Goal: Information Seeking & Learning: Check status

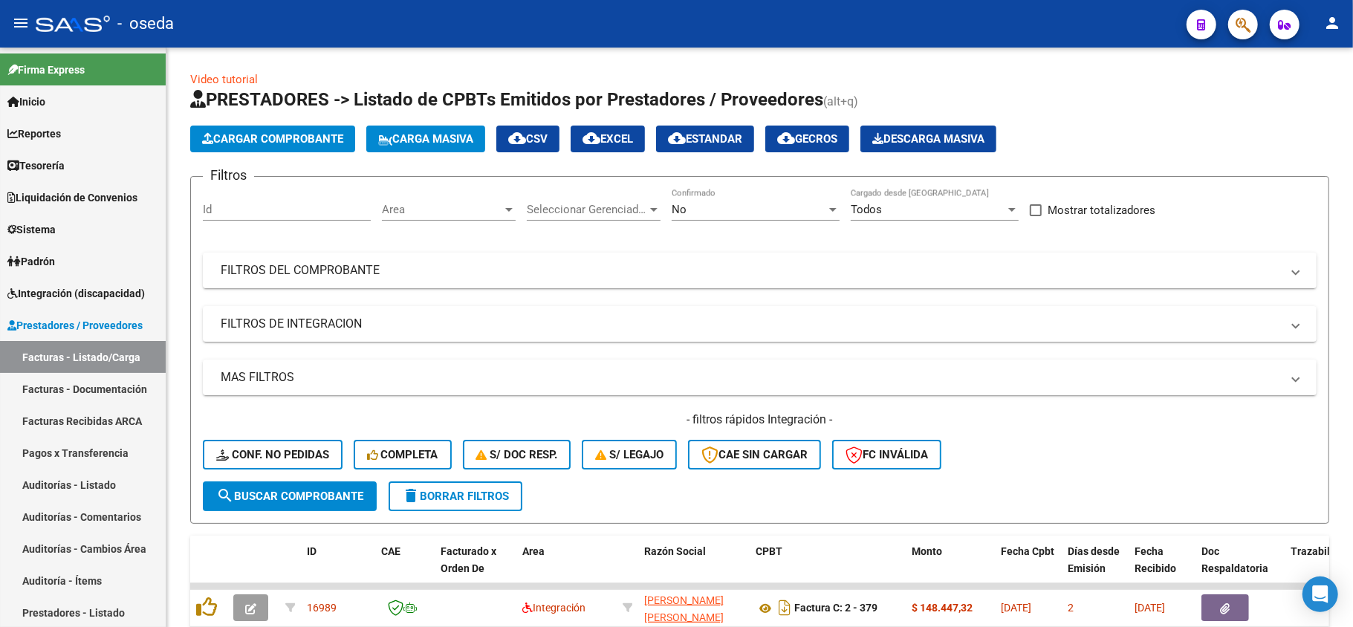
scroll to position [19, 0]
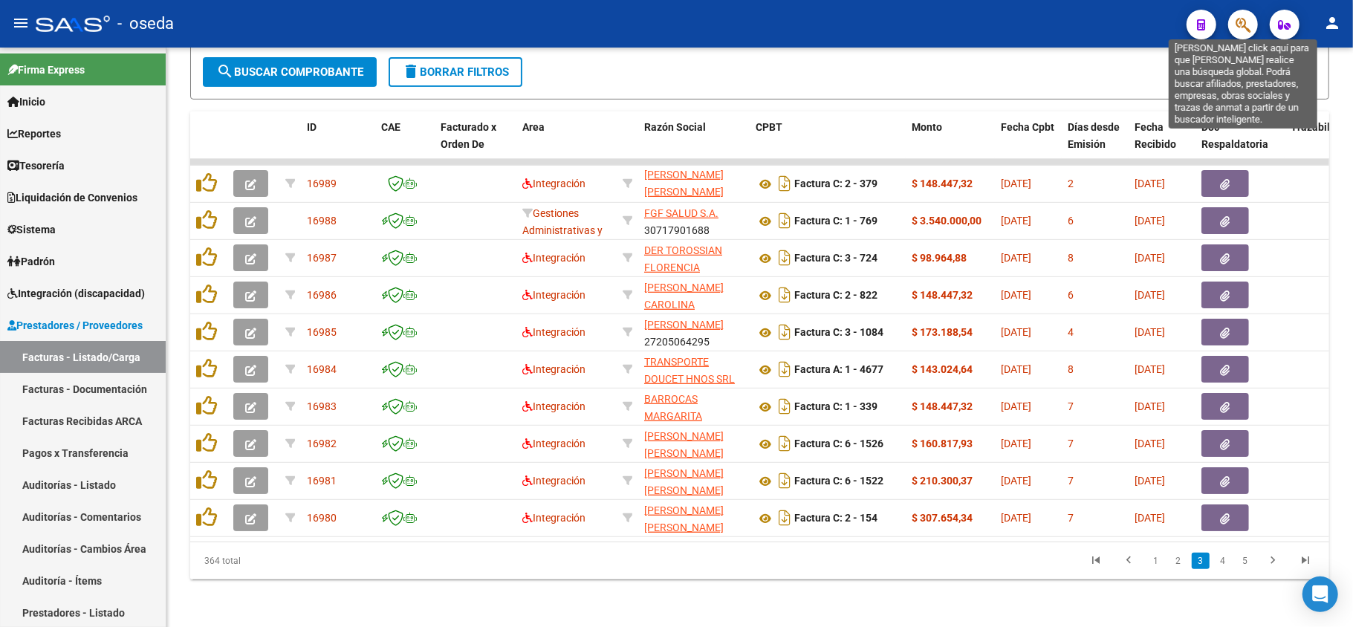
click at [1238, 28] on icon "button" at bounding box center [1242, 24] width 15 height 17
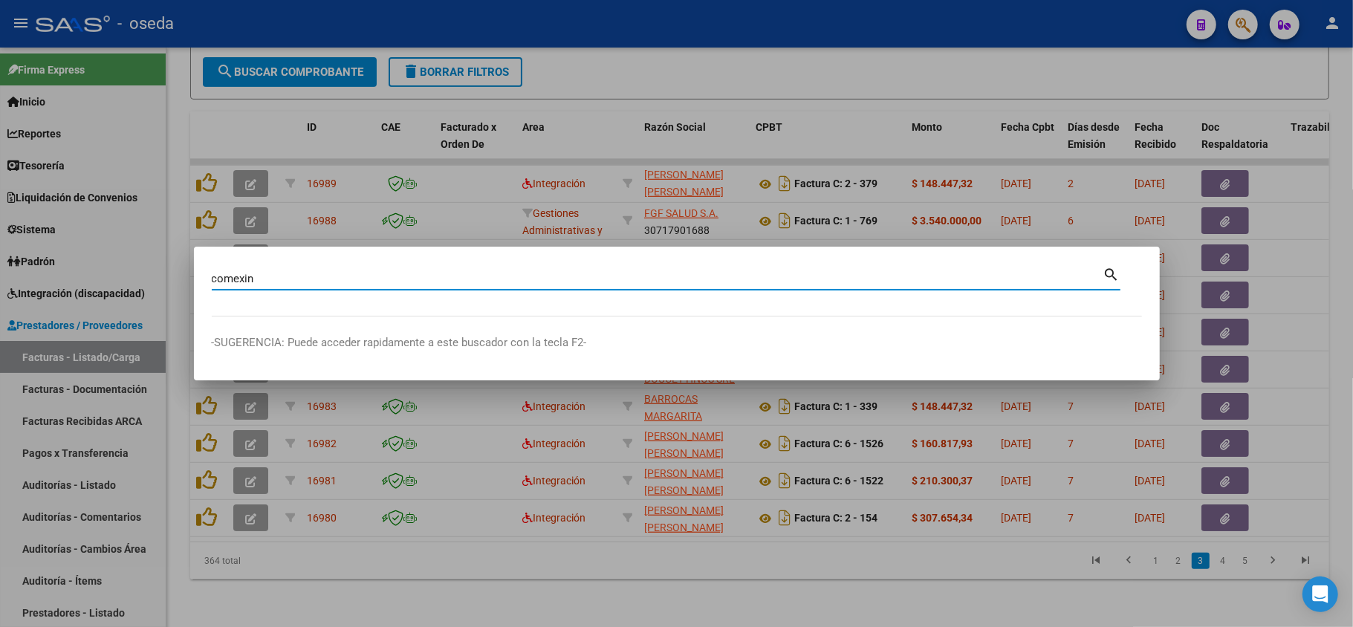
type input "comexin"
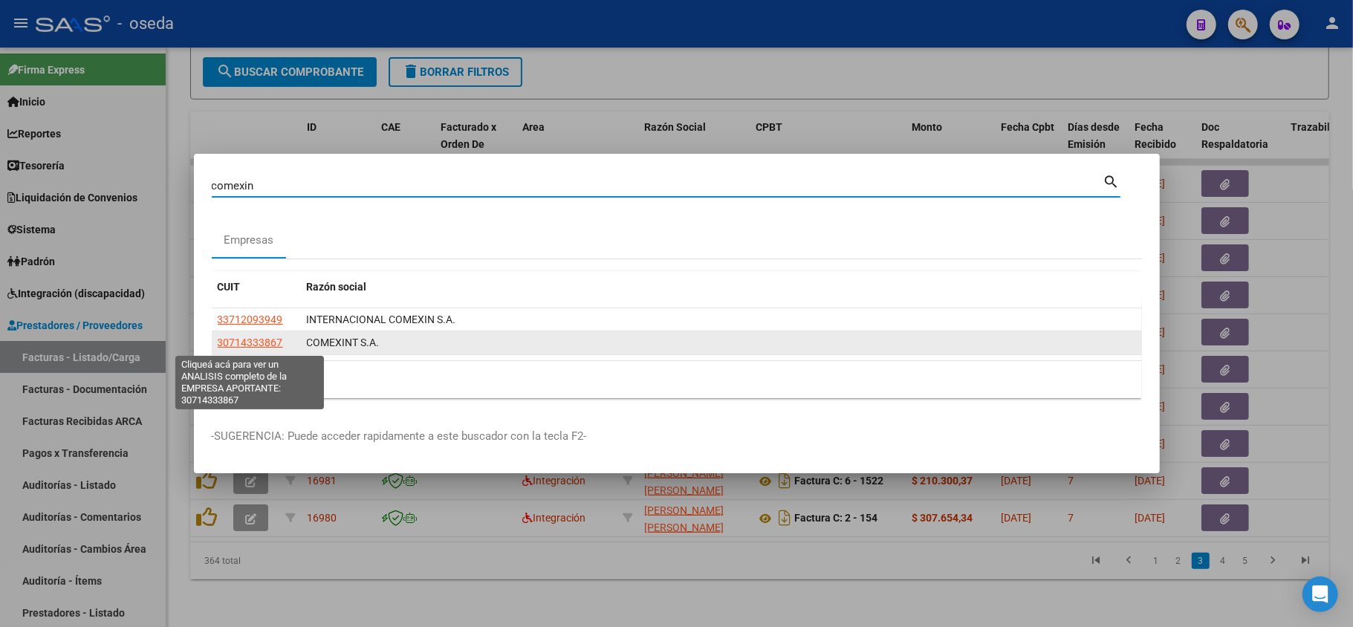
click at [236, 345] on span "30714333867" at bounding box center [250, 343] width 65 height 12
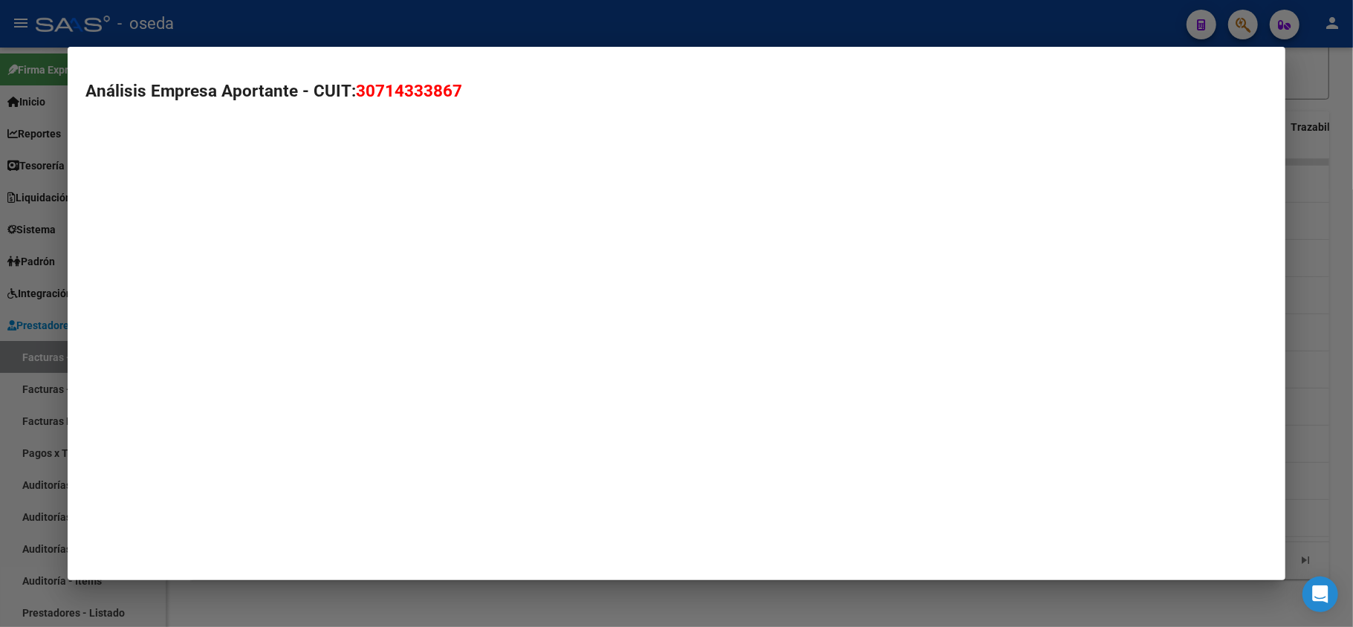
type textarea "30714333867"
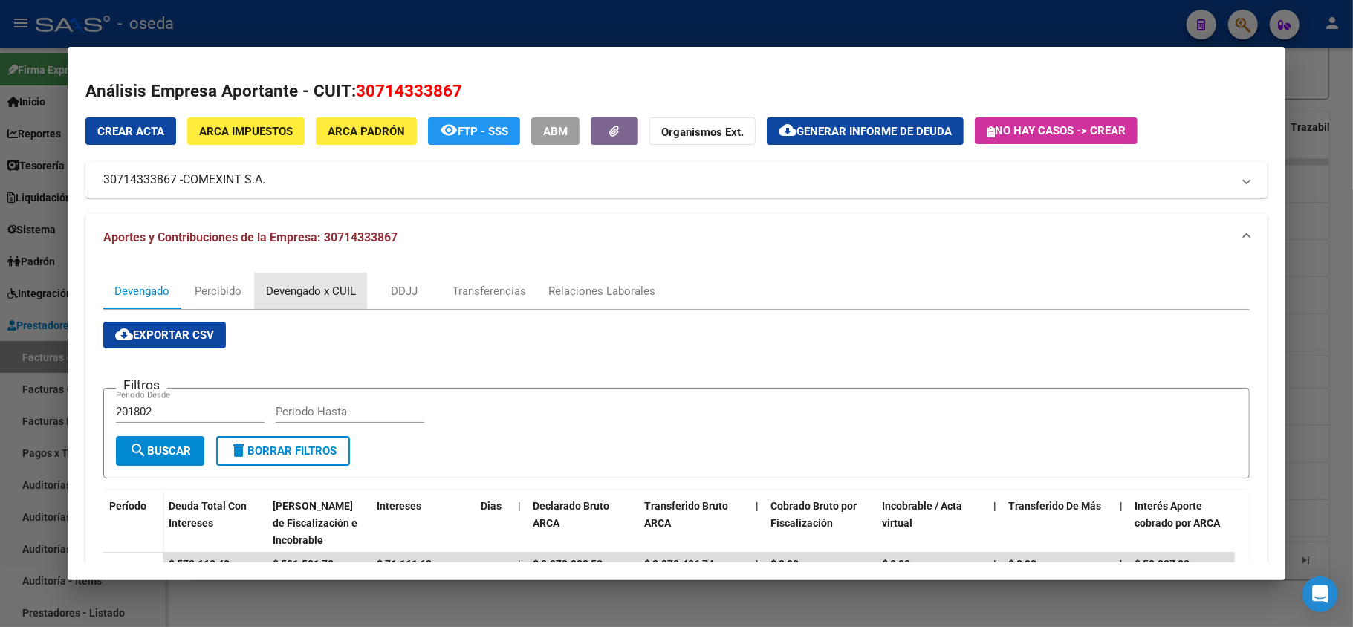
click at [305, 294] on div "Devengado x CUIL" at bounding box center [311, 291] width 90 height 16
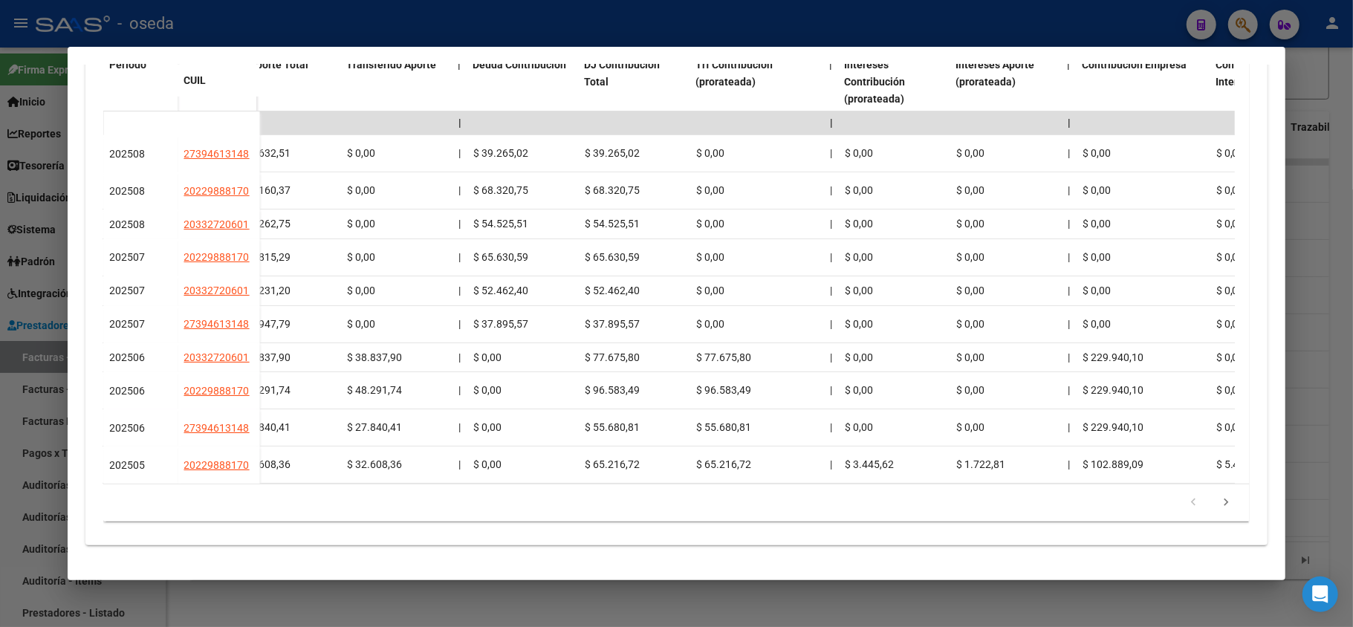
scroll to position [0, 0]
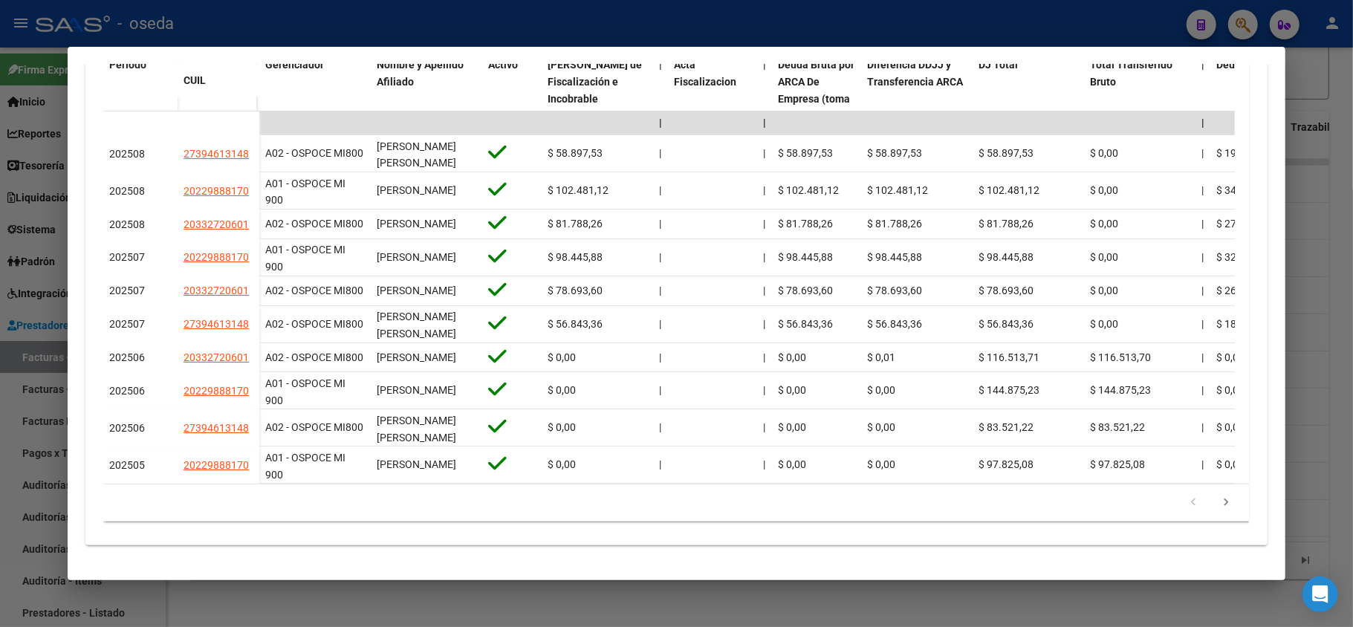
click at [0, 393] on div at bounding box center [676, 313] width 1353 height 627
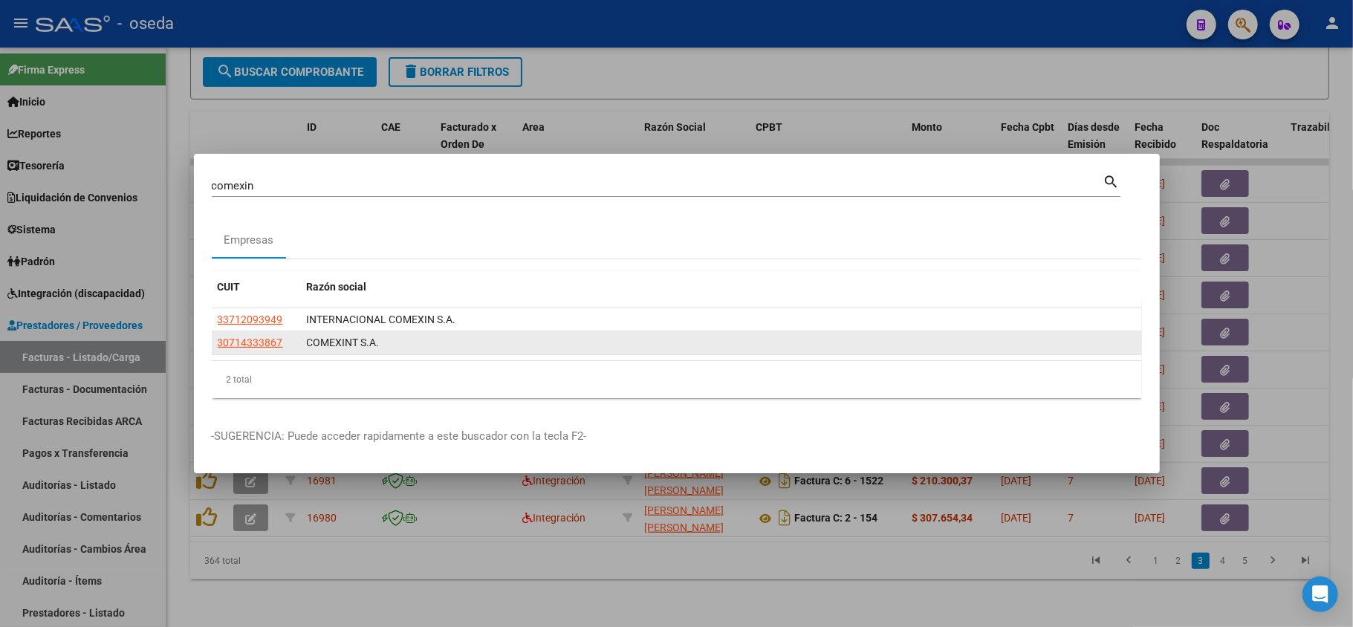
click at [270, 354] on datatable-body-cell "30714333867" at bounding box center [256, 342] width 89 height 23
click at [273, 346] on span "30714333867" at bounding box center [250, 343] width 65 height 12
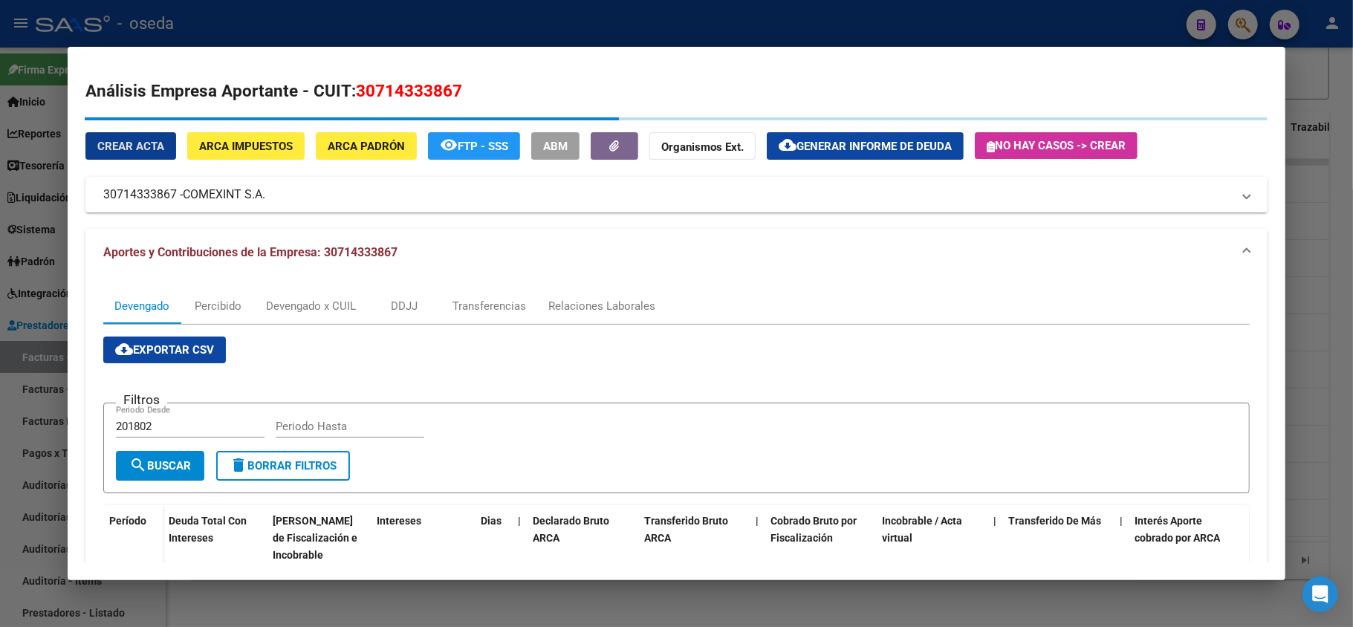
scroll to position [297, 0]
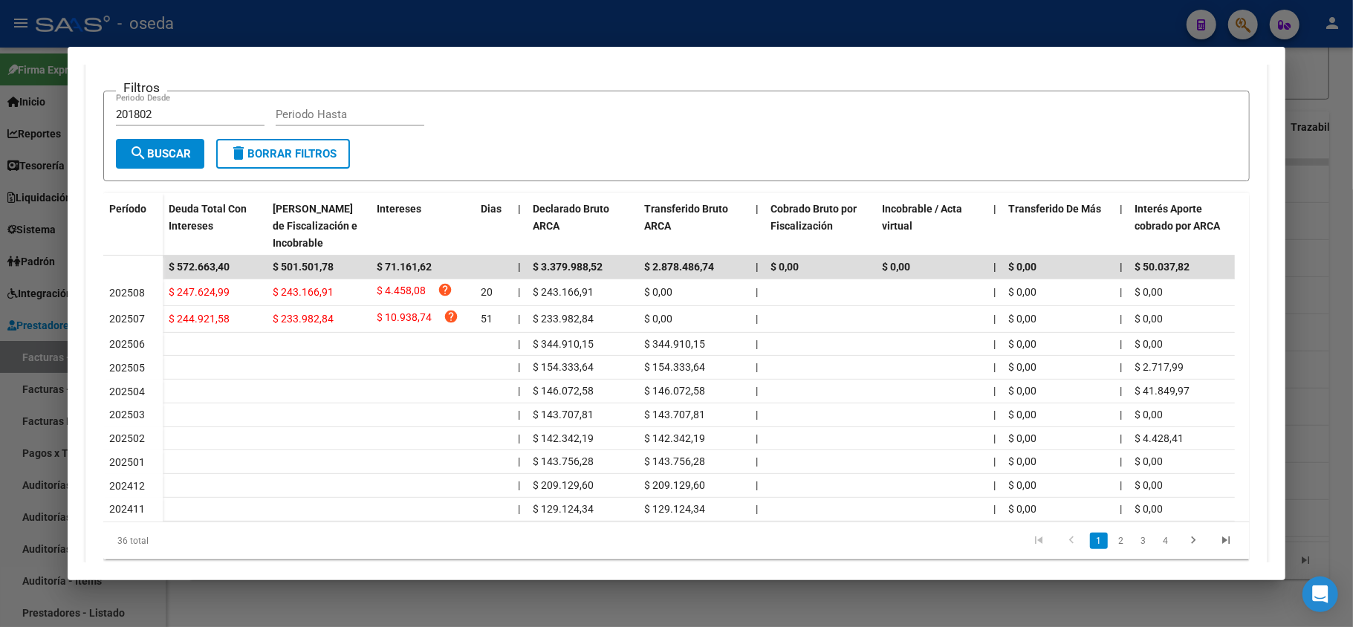
click at [539, 34] on div at bounding box center [676, 313] width 1353 height 627
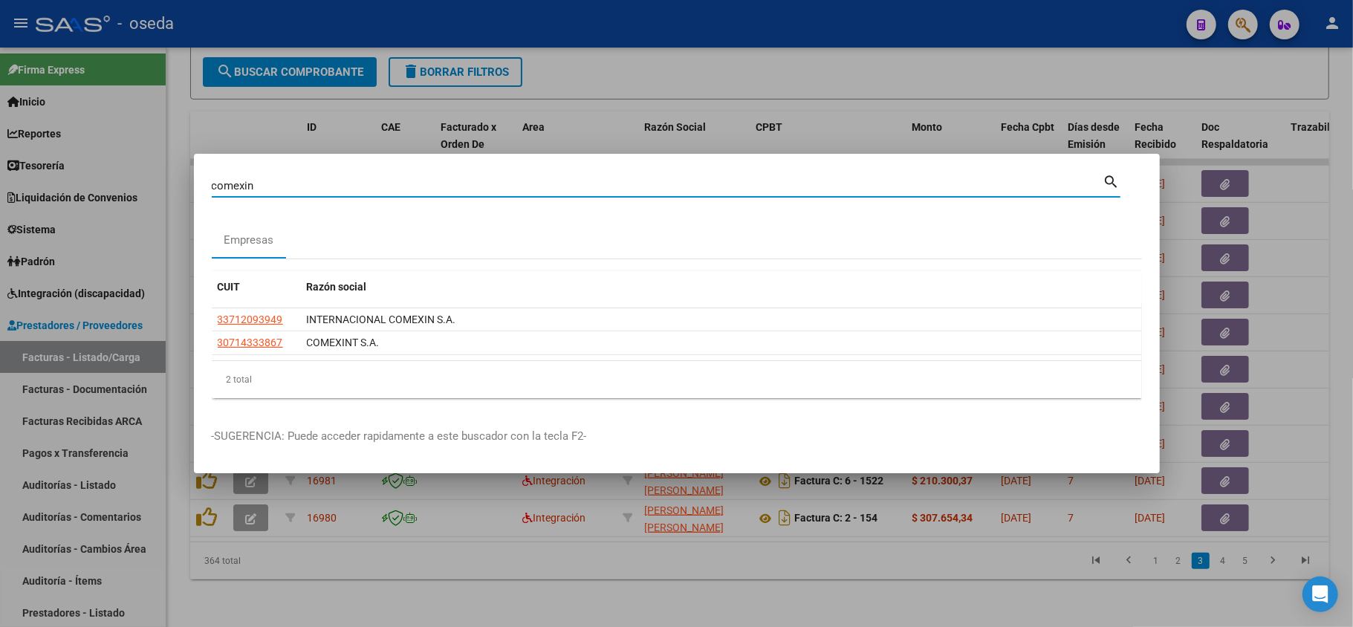
click at [527, 181] on input "comexin" at bounding box center [657, 185] width 891 height 13
type input "pisan"
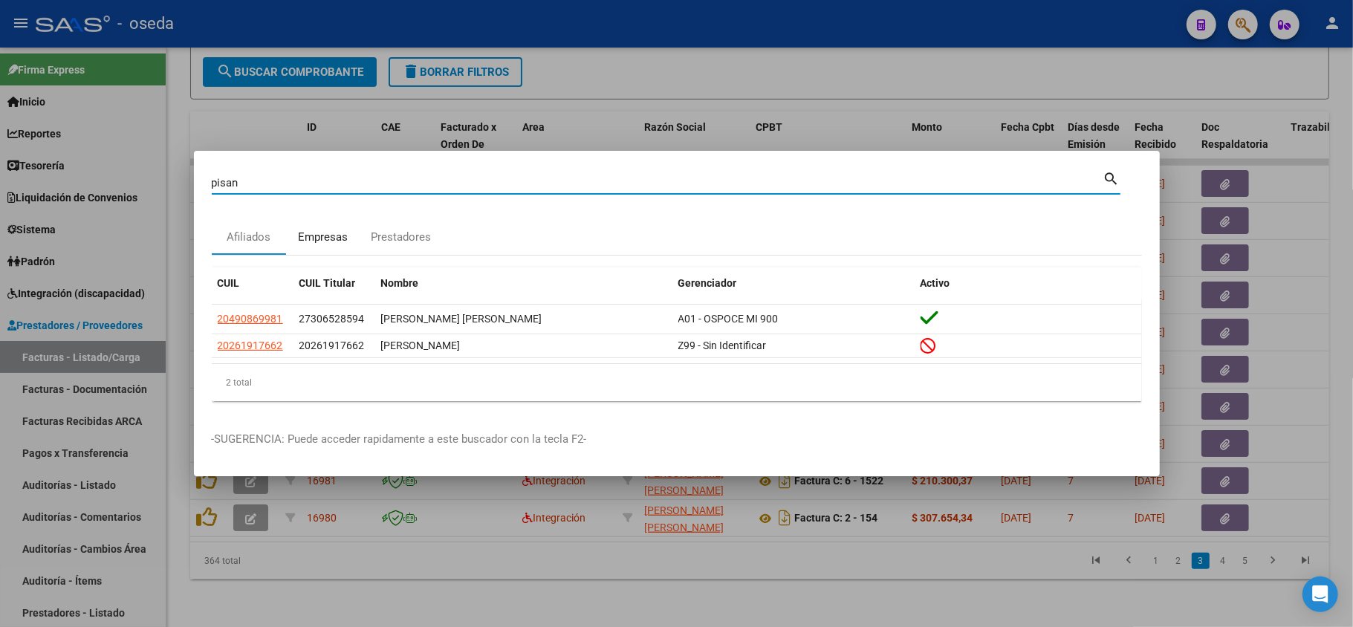
click at [324, 230] on div "Empresas" at bounding box center [323, 237] width 50 height 17
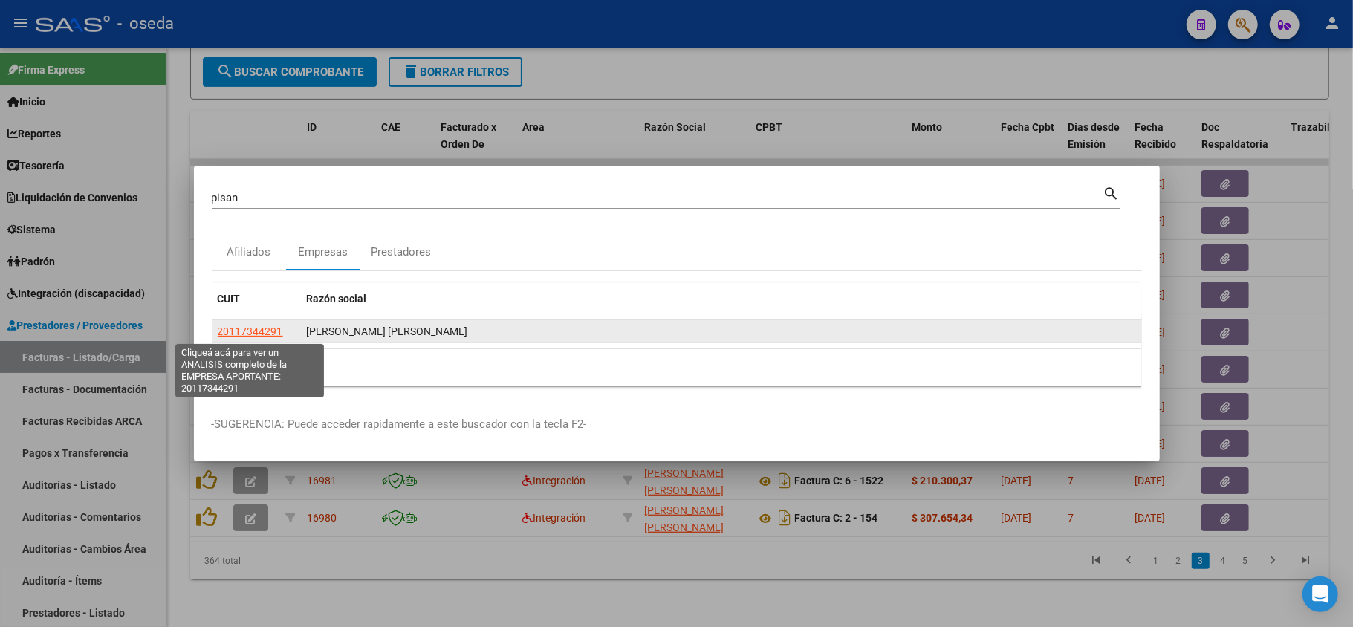
click at [235, 331] on span "20117344291" at bounding box center [250, 331] width 65 height 12
type textarea "20117344291"
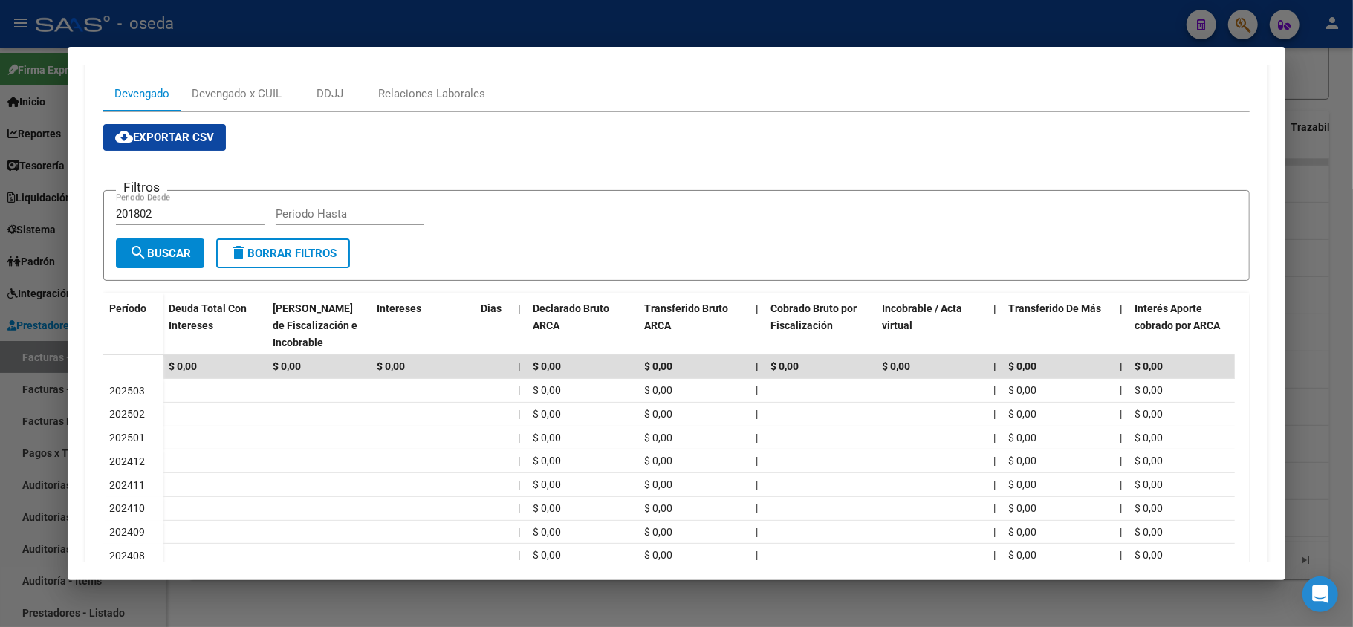
scroll to position [0, 0]
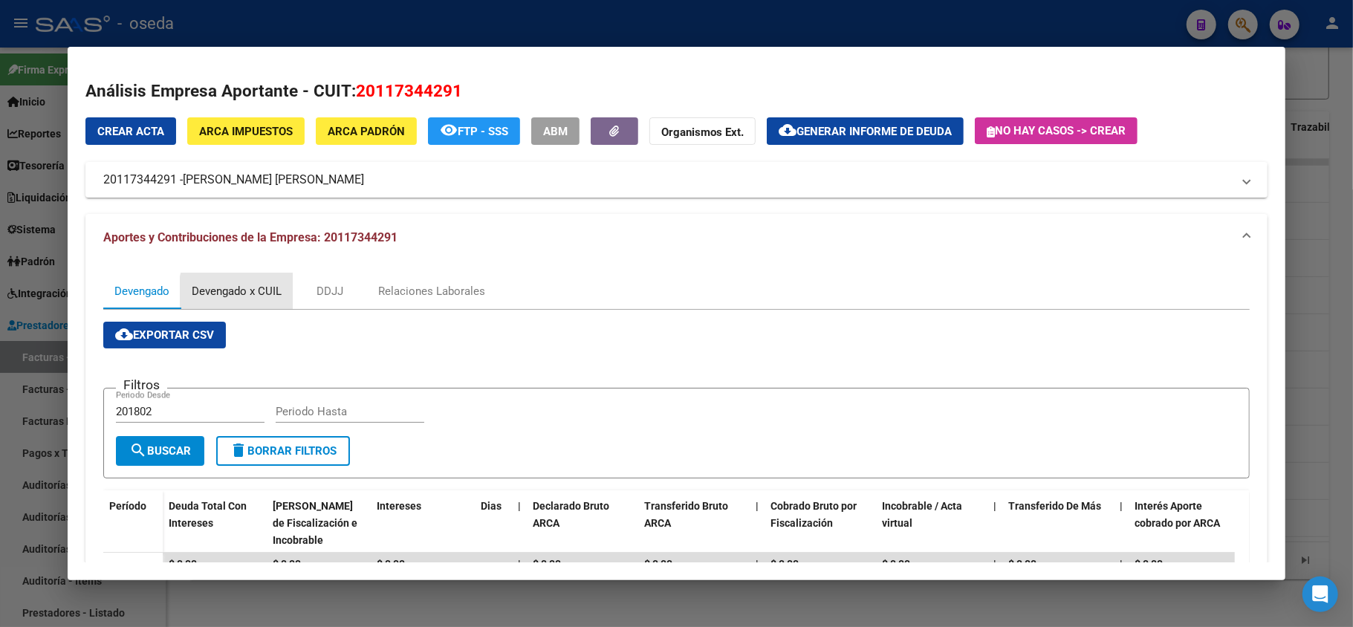
click at [253, 294] on div "Devengado x CUIL" at bounding box center [237, 291] width 90 height 16
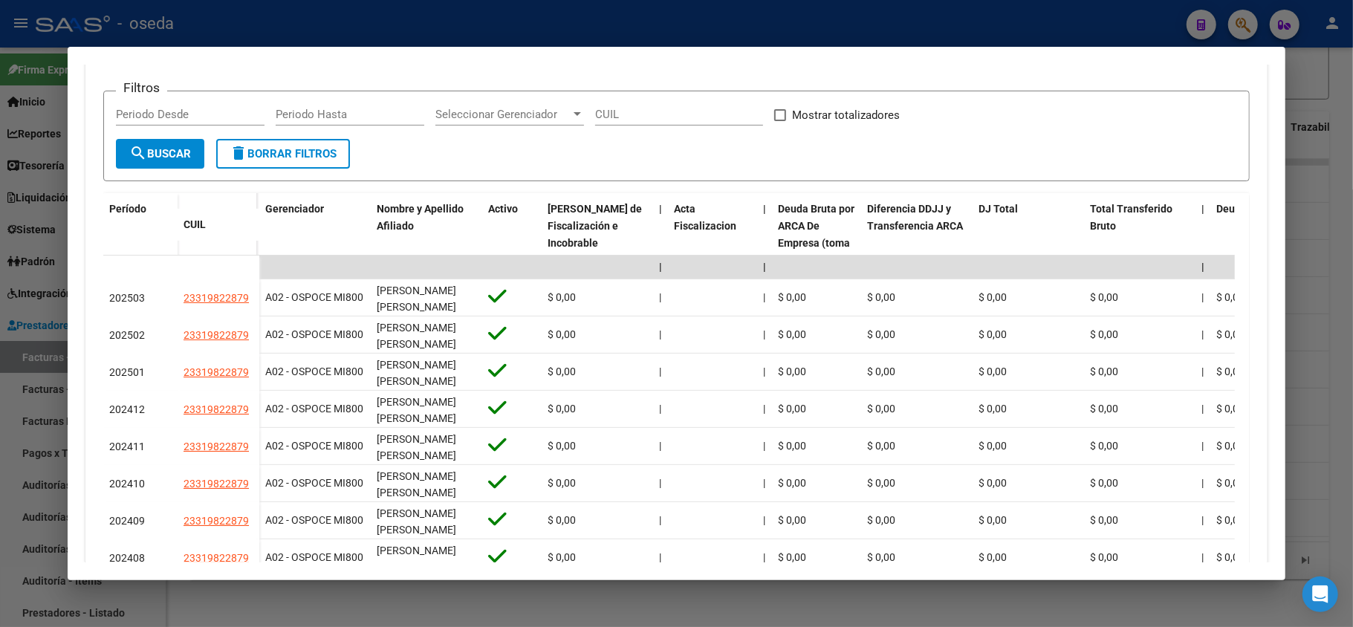
scroll to position [99, 0]
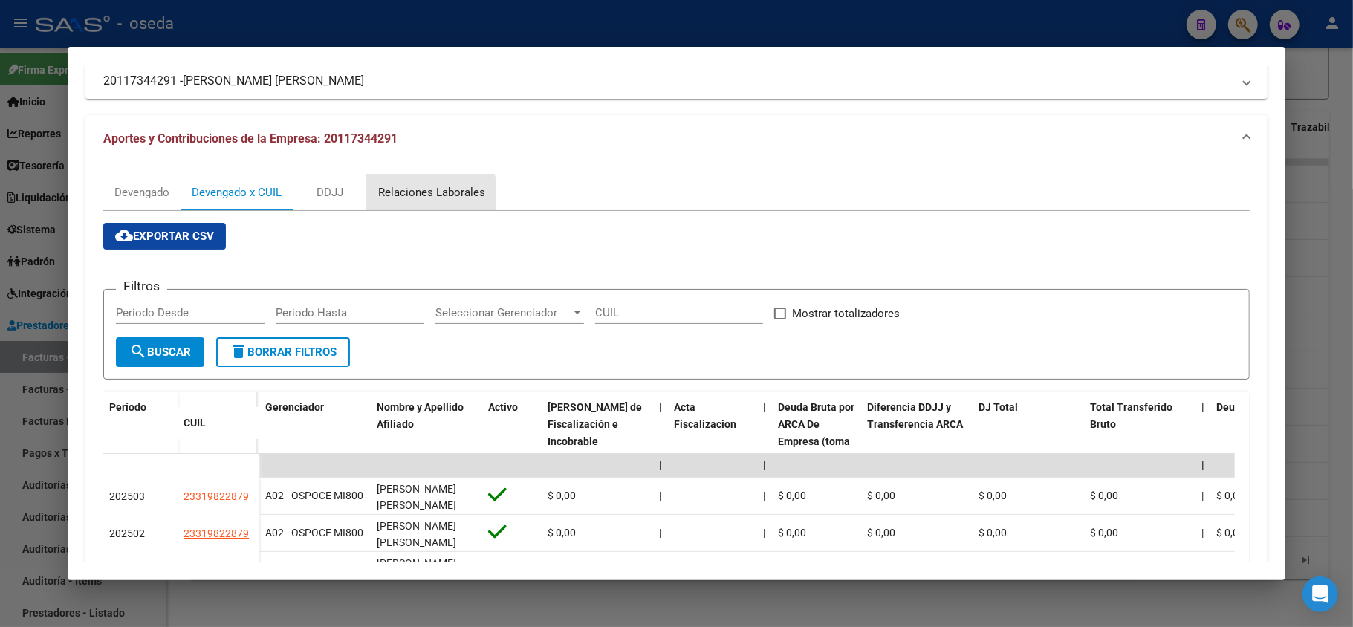
click at [422, 200] on div "Relaciones Laborales" at bounding box center [431, 192] width 107 height 16
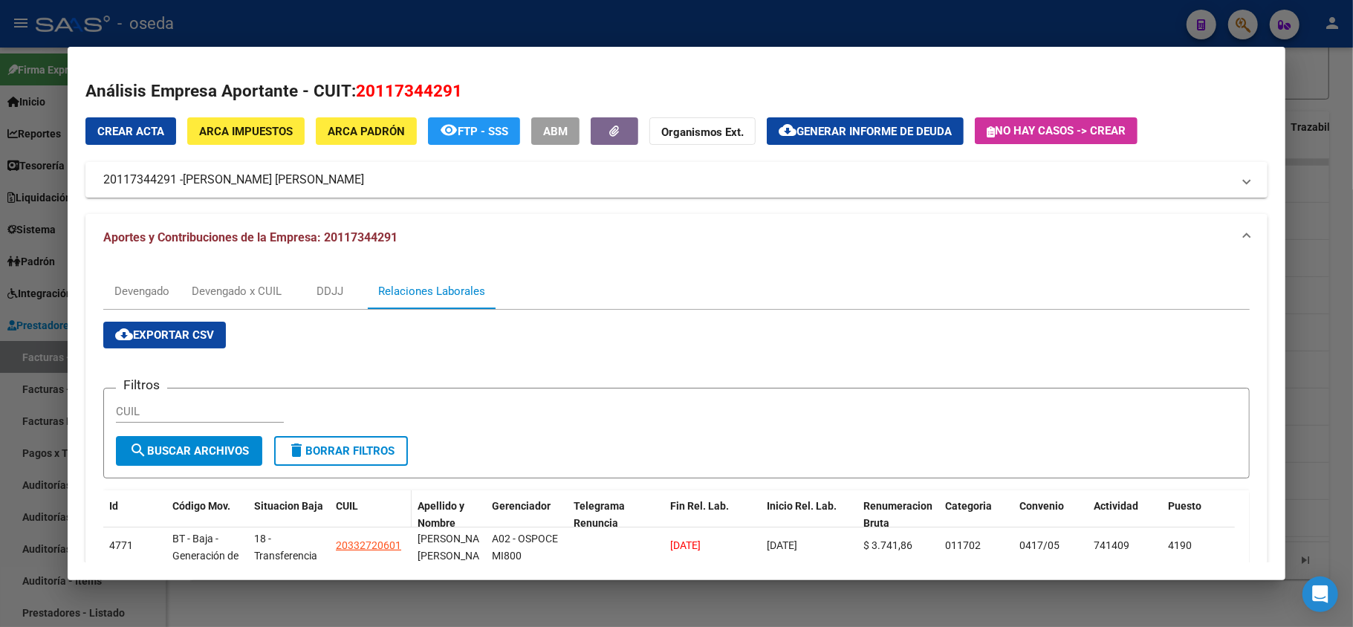
scroll to position [174, 0]
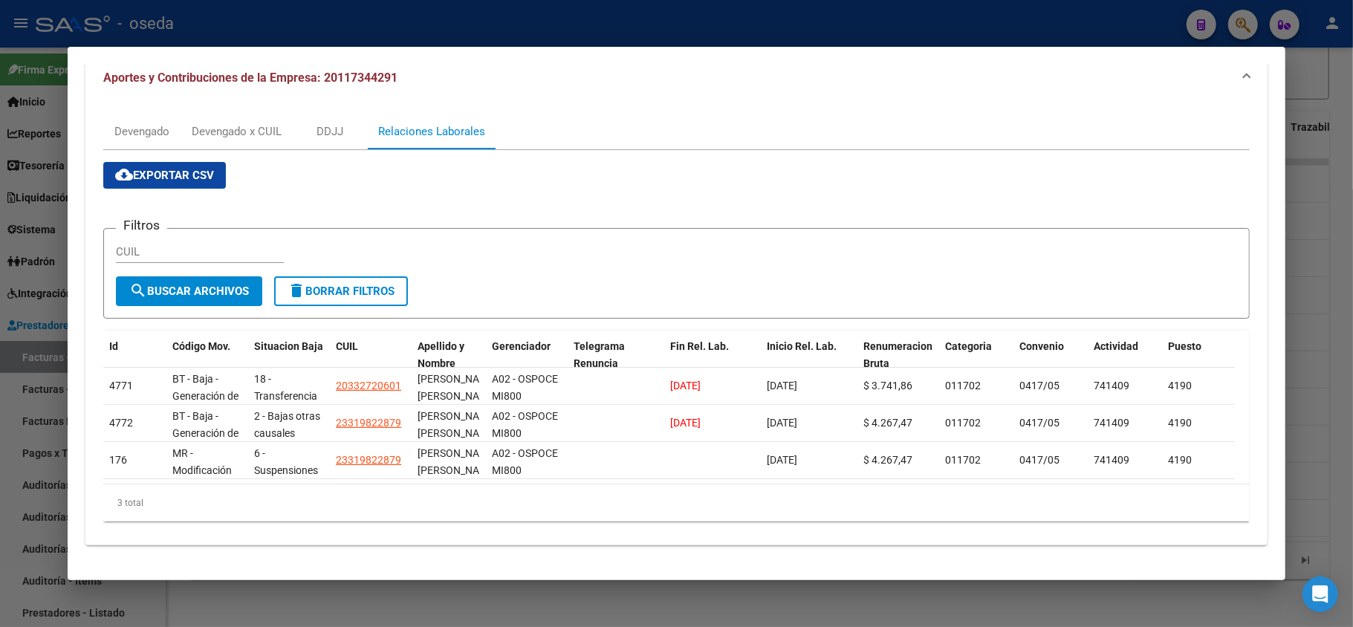
click at [0, 239] on div at bounding box center [676, 313] width 1353 height 627
